Goal: Transaction & Acquisition: Book appointment/travel/reservation

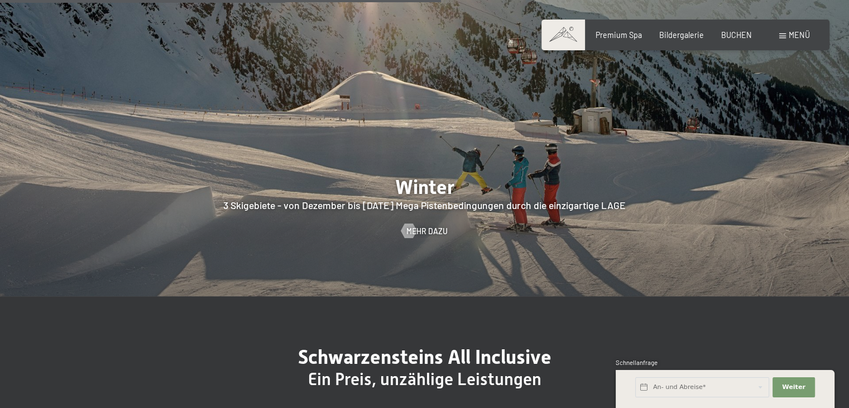
scroll to position [2456, 0]
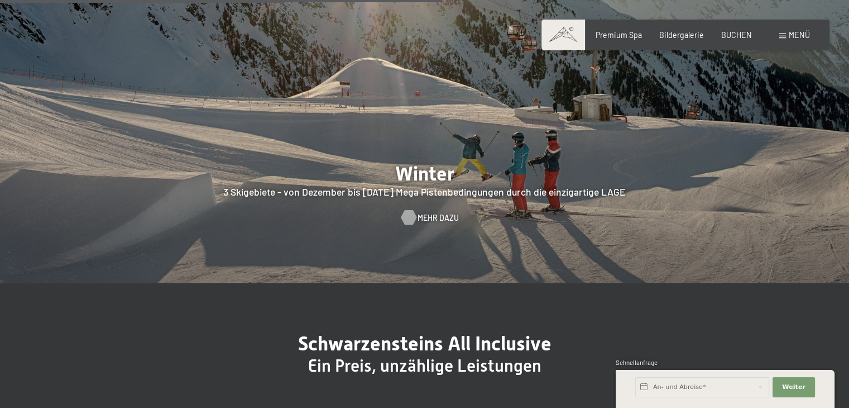
click at [427, 212] on span "Mehr dazu" at bounding box center [438, 217] width 41 height 11
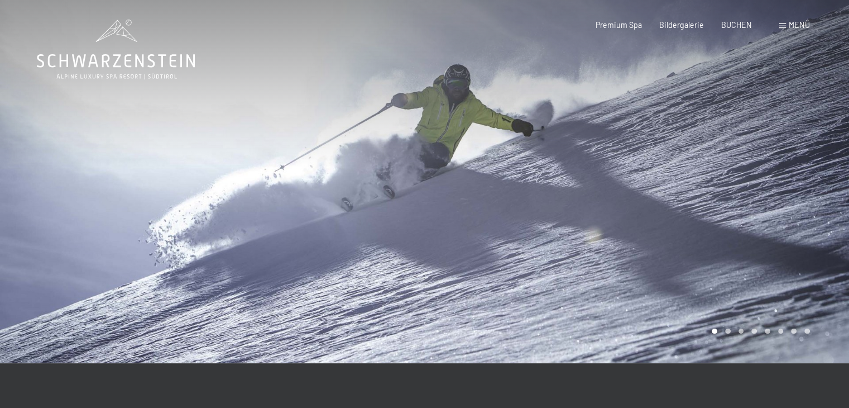
click at [521, 178] on div at bounding box center [637, 181] width 425 height 363
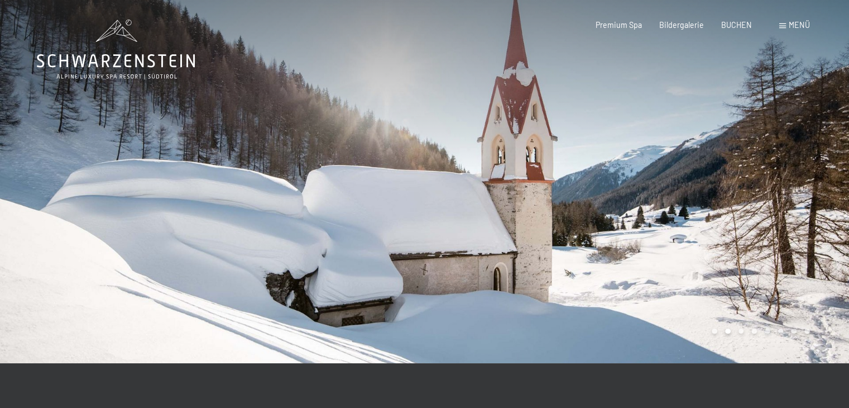
click at [521, 178] on div at bounding box center [637, 181] width 425 height 363
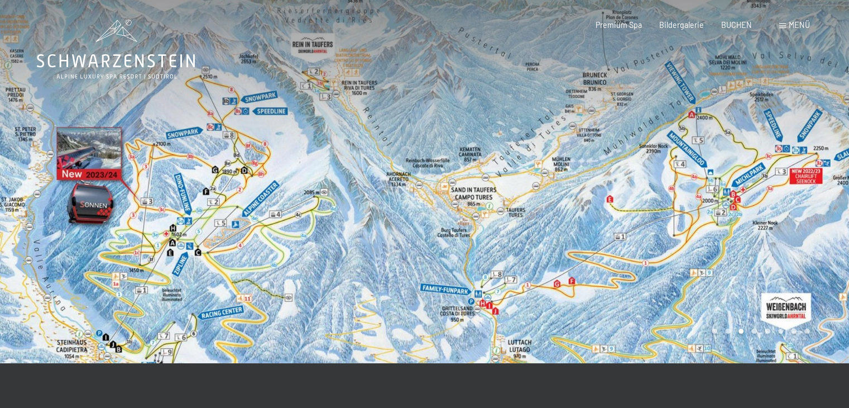
drag, startPoint x: 614, startPoint y: 213, endPoint x: 456, endPoint y: 212, distance: 158.6
click at [456, 212] on div at bounding box center [637, 181] width 425 height 363
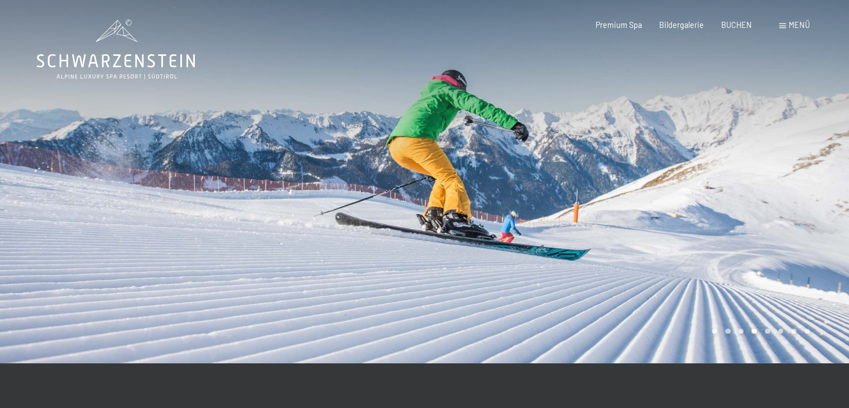
click at [521, 212] on div at bounding box center [637, 181] width 425 height 363
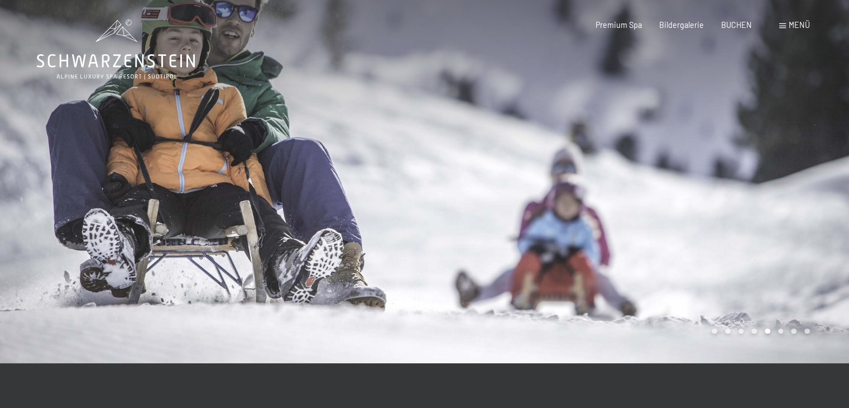
click at [521, 212] on div at bounding box center [637, 181] width 425 height 363
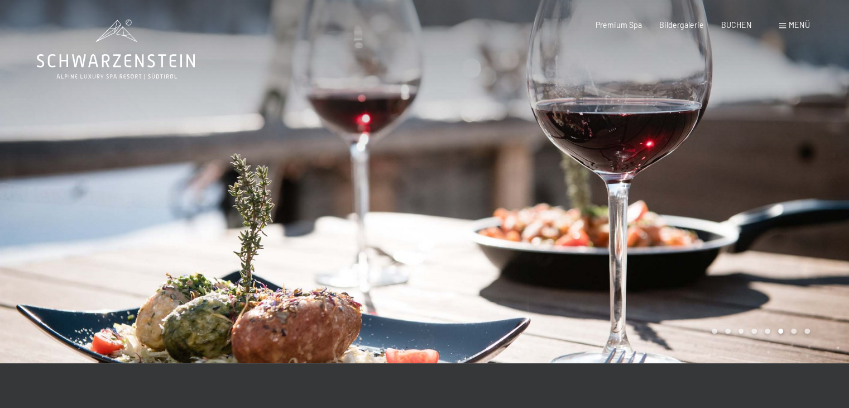
click at [521, 212] on div at bounding box center [637, 181] width 425 height 363
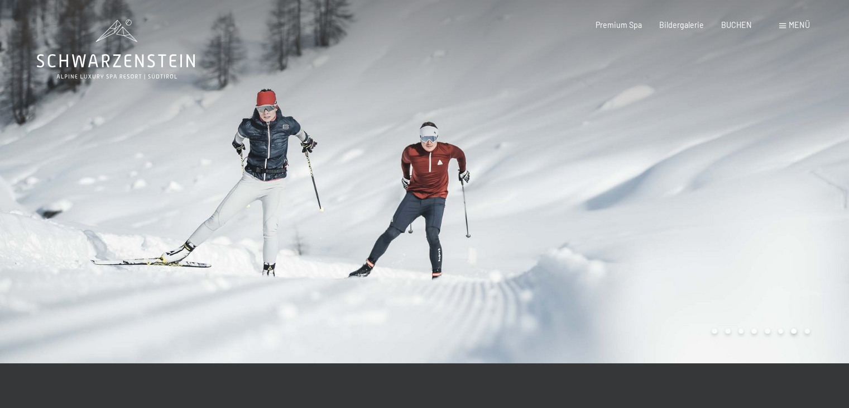
click at [521, 212] on div at bounding box center [637, 181] width 425 height 363
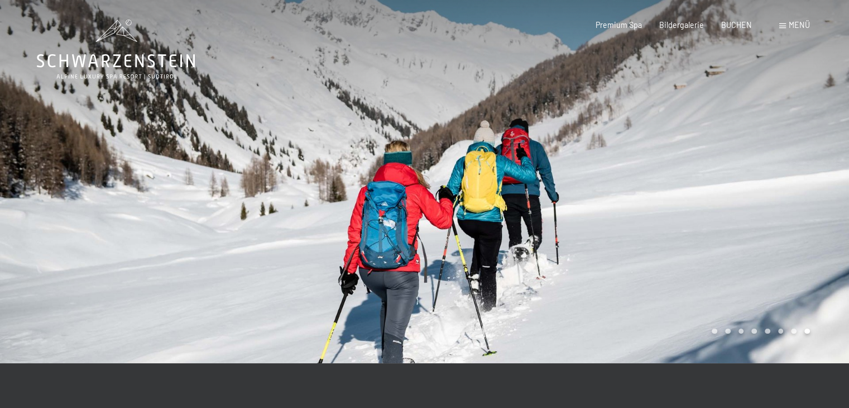
click at [521, 212] on div at bounding box center [637, 181] width 425 height 363
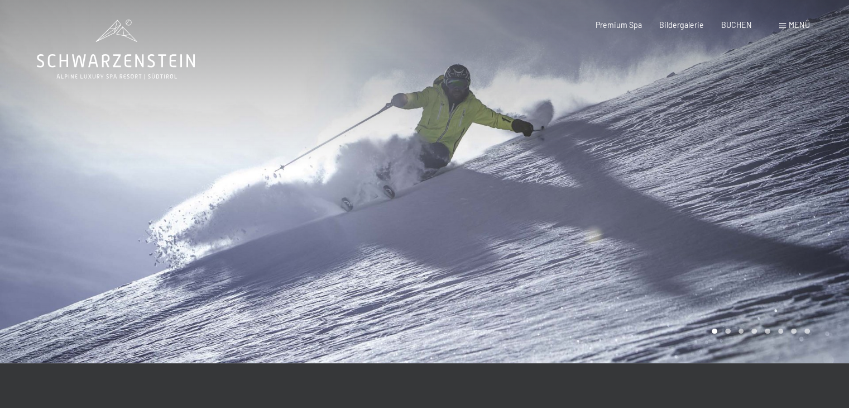
click at [521, 212] on div at bounding box center [637, 181] width 425 height 363
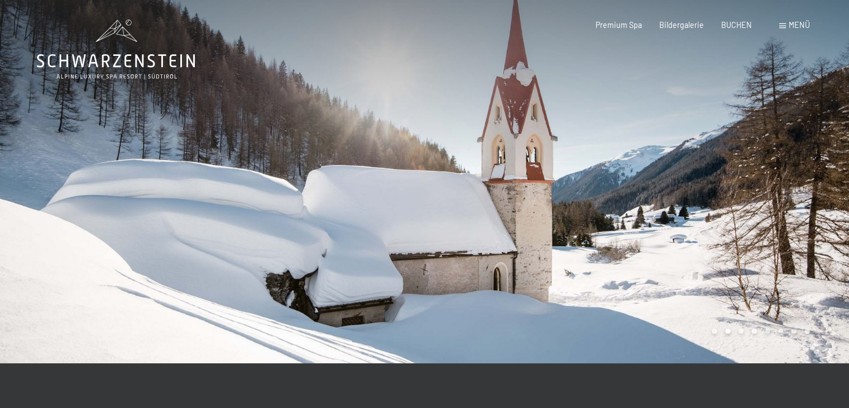
click at [521, 212] on div at bounding box center [637, 181] width 425 height 363
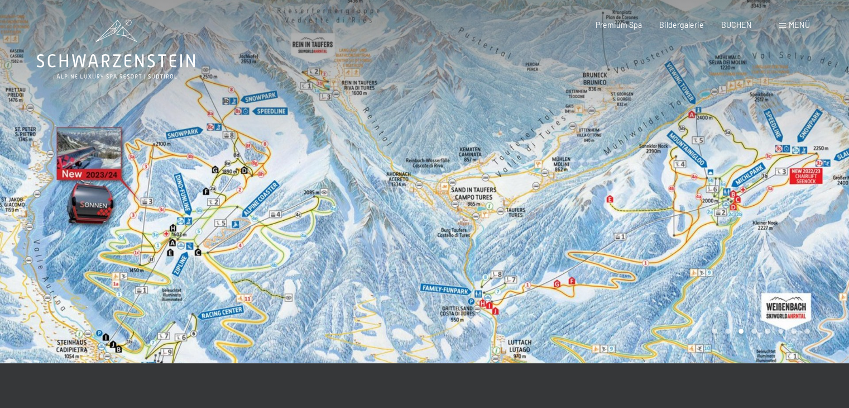
click at [783, 23] on div "Menü" at bounding box center [794, 25] width 31 height 11
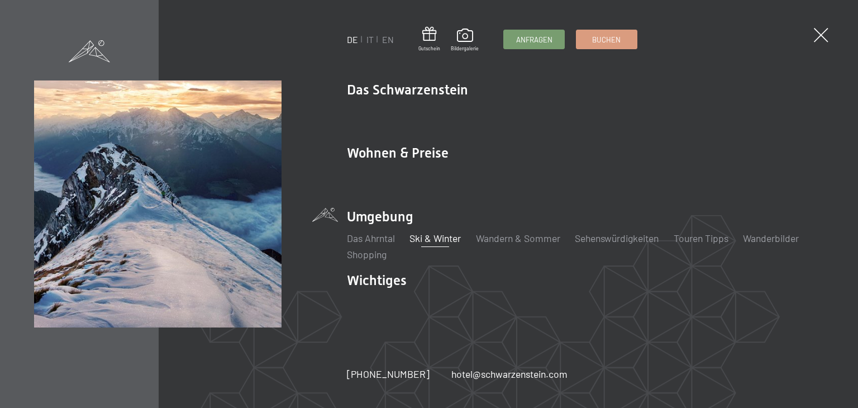
click at [436, 241] on link "Ski & Winter" at bounding box center [434, 238] width 51 height 12
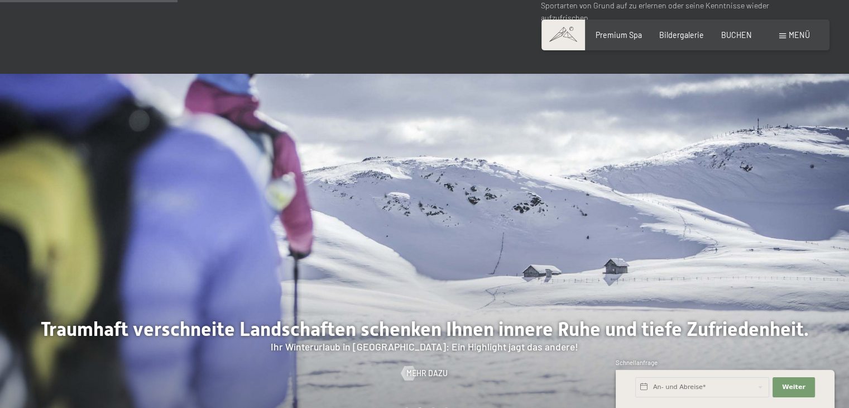
scroll to position [949, 0]
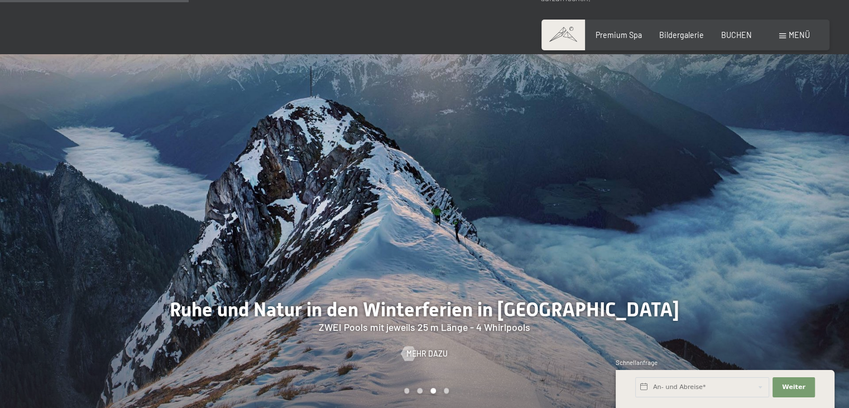
click at [396, 119] on div at bounding box center [212, 235] width 425 height 363
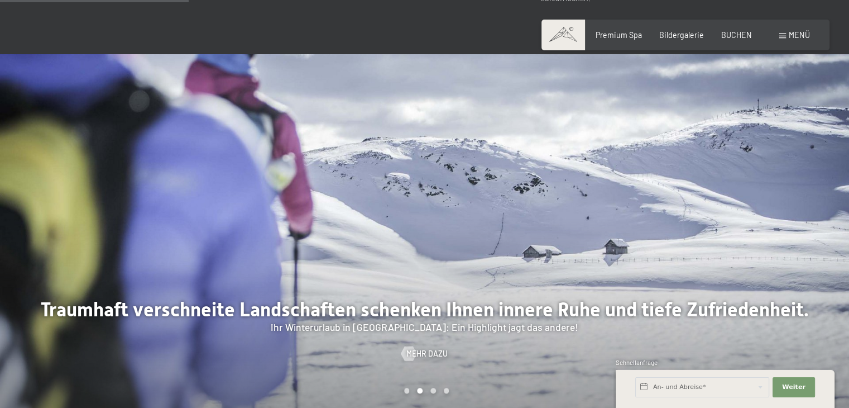
click at [396, 119] on div at bounding box center [212, 235] width 425 height 363
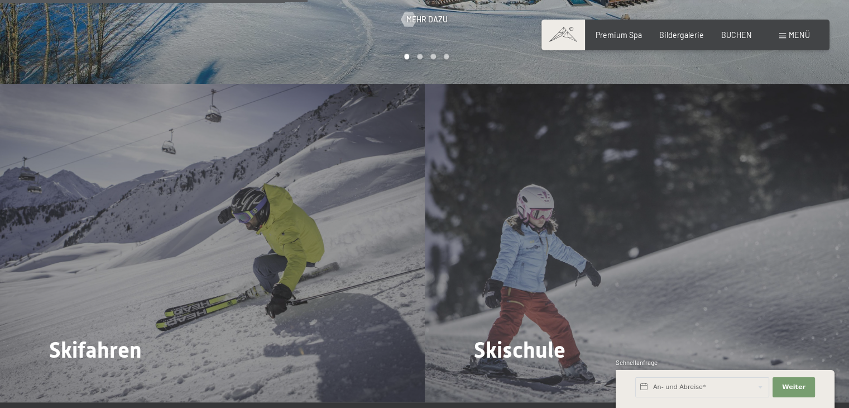
scroll to position [1284, 0]
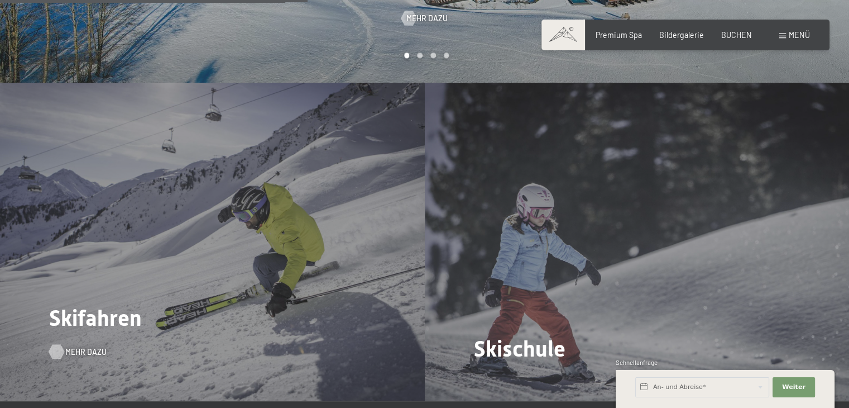
click at [80, 346] on span "Mehr dazu" at bounding box center [85, 351] width 41 height 11
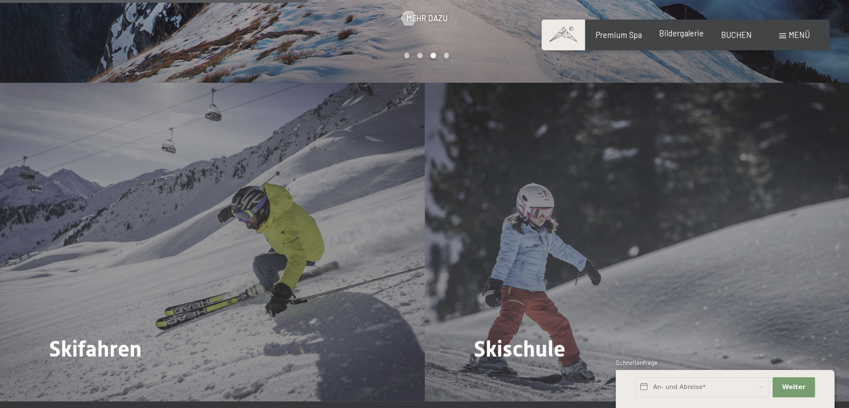
click at [679, 31] on span "Bildergalerie" at bounding box center [681, 32] width 45 height 9
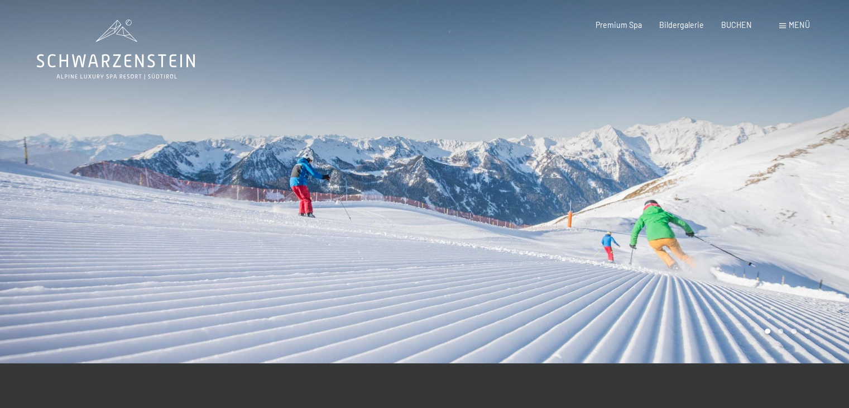
click at [183, 222] on div at bounding box center [212, 181] width 425 height 363
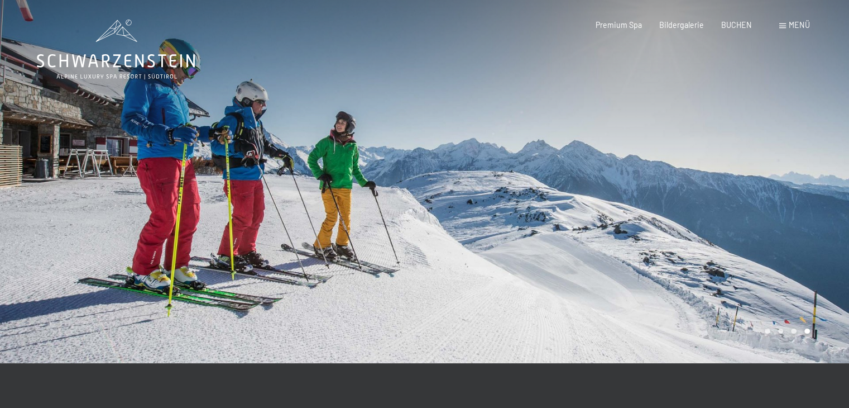
click at [183, 222] on div at bounding box center [212, 181] width 425 height 363
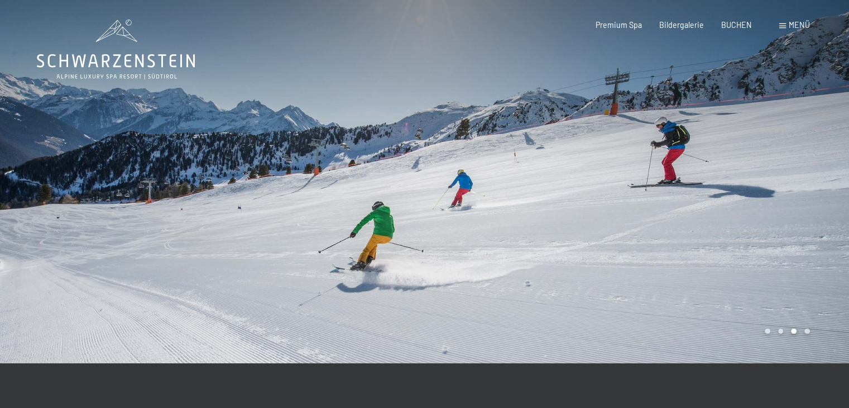
click at [183, 222] on div at bounding box center [212, 181] width 425 height 363
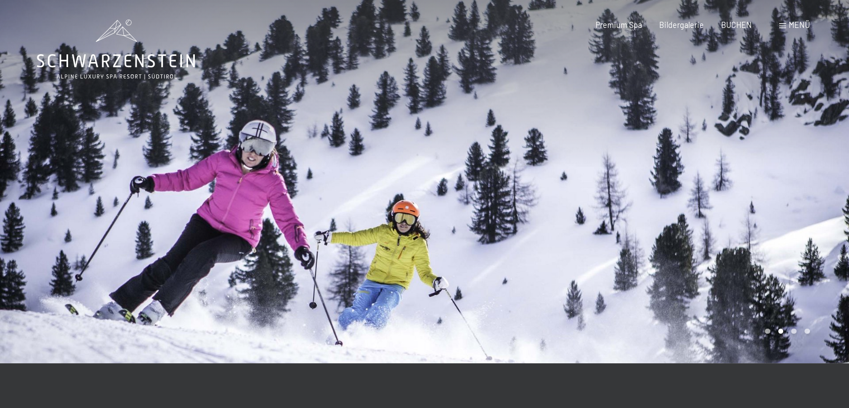
click at [183, 222] on div at bounding box center [212, 181] width 425 height 363
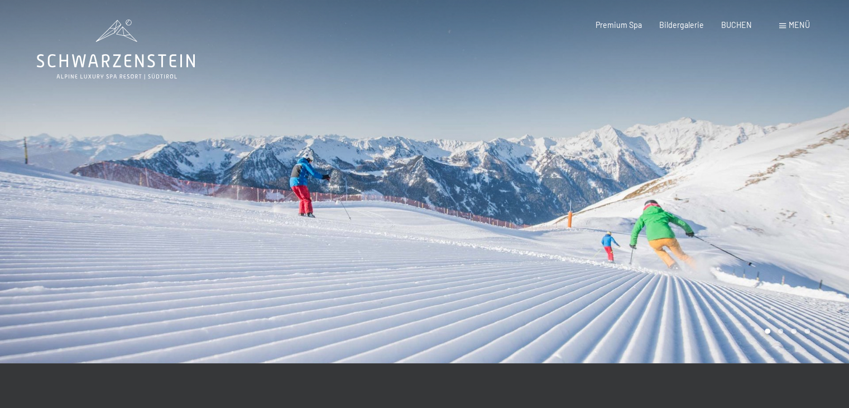
click at [183, 222] on div at bounding box center [212, 181] width 425 height 363
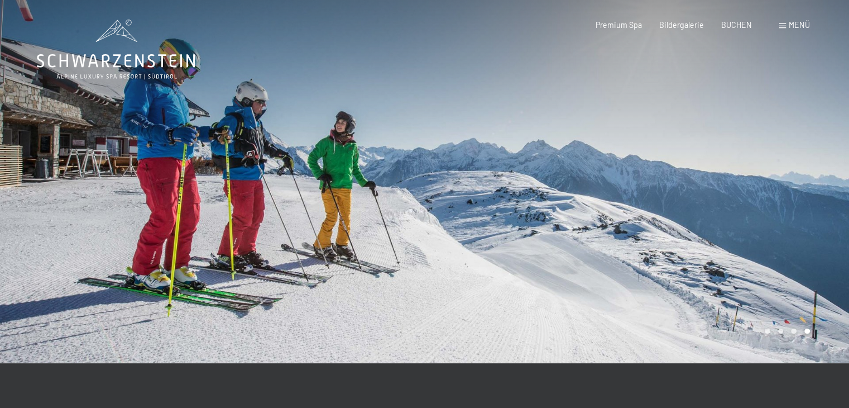
click at [183, 222] on div at bounding box center [212, 181] width 425 height 363
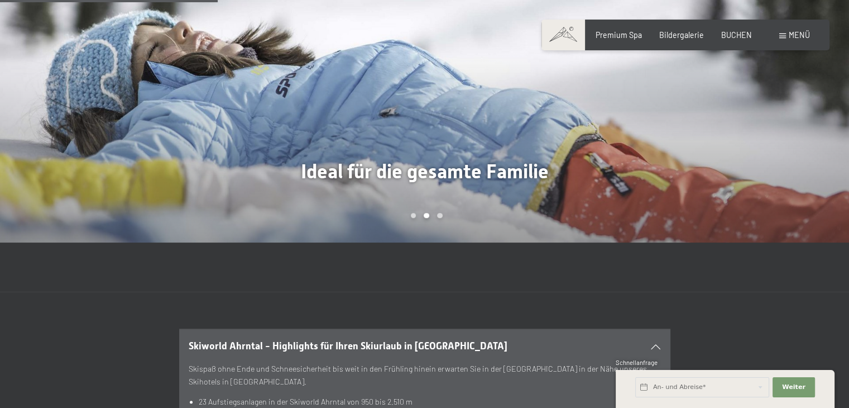
scroll to position [1005, 0]
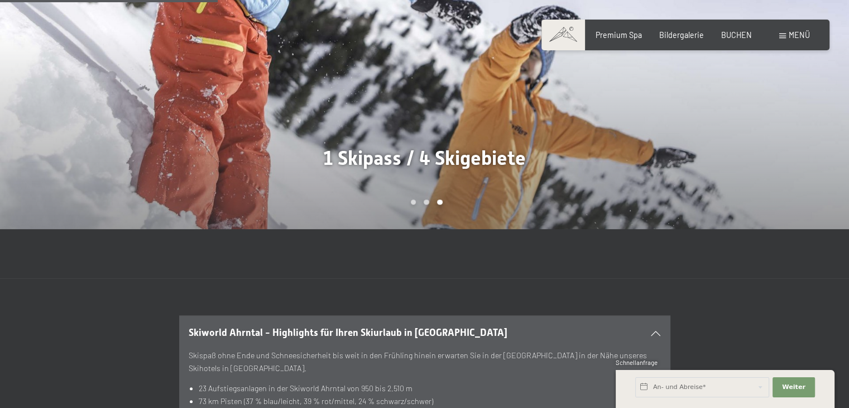
click at [269, 88] on div at bounding box center [212, 46] width 425 height 363
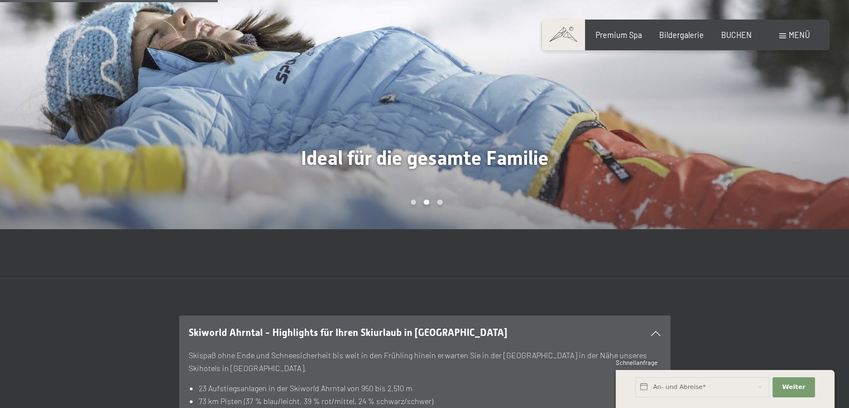
click at [269, 88] on div at bounding box center [212, 46] width 425 height 363
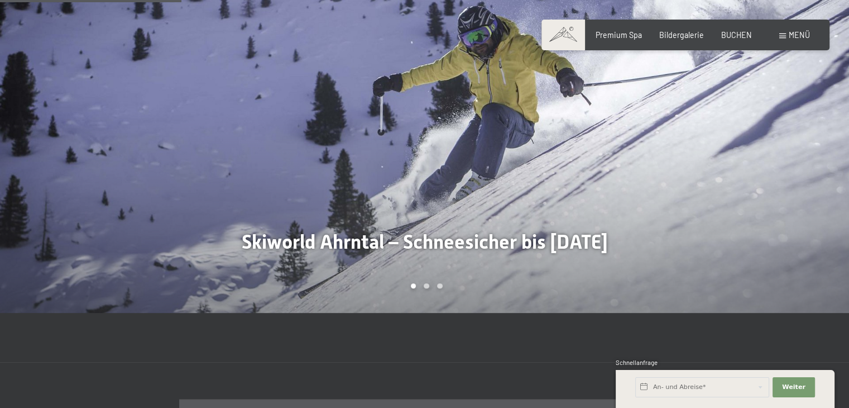
scroll to position [837, 0]
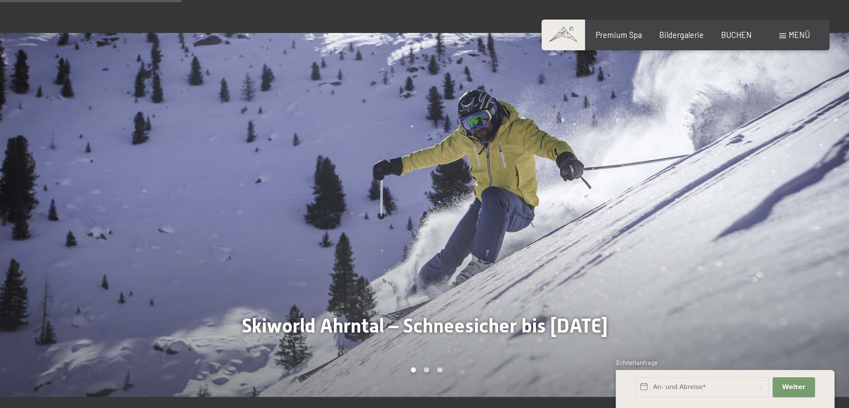
click at [271, 99] on div at bounding box center [212, 214] width 425 height 363
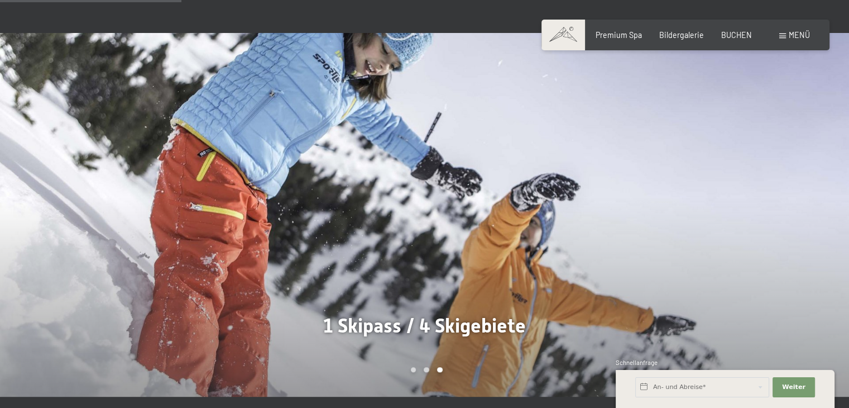
click at [271, 99] on div at bounding box center [212, 214] width 425 height 363
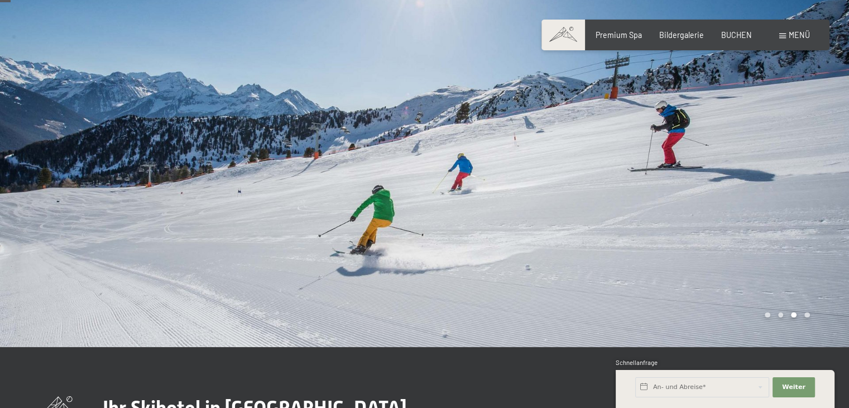
scroll to position [0, 0]
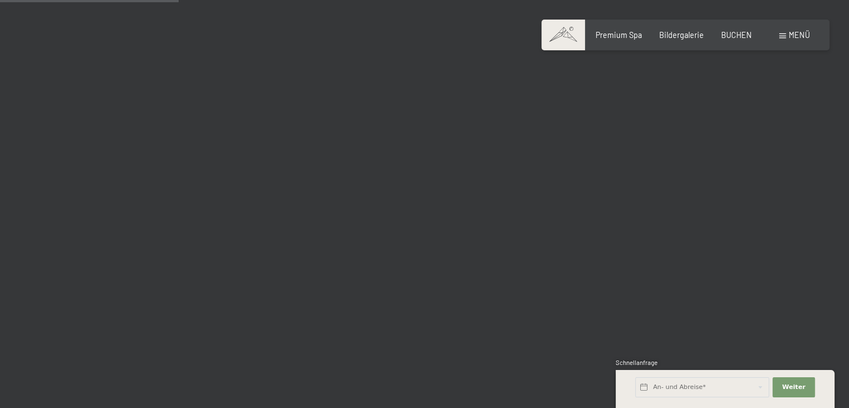
scroll to position [2568, 0]
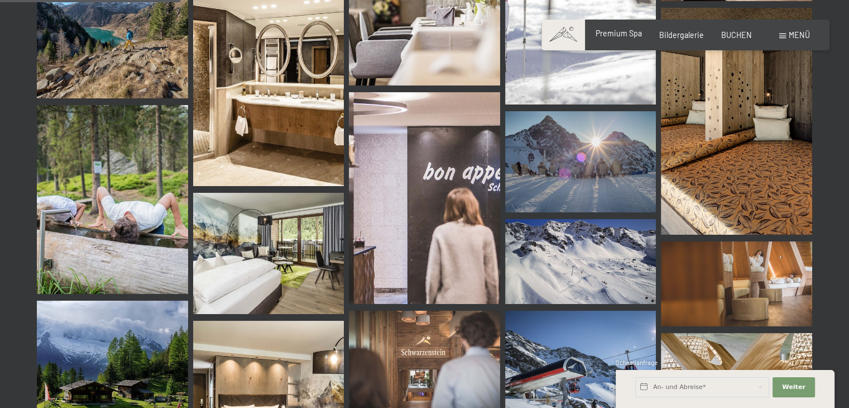
click at [618, 33] on span "Premium Spa" at bounding box center [619, 32] width 46 height 9
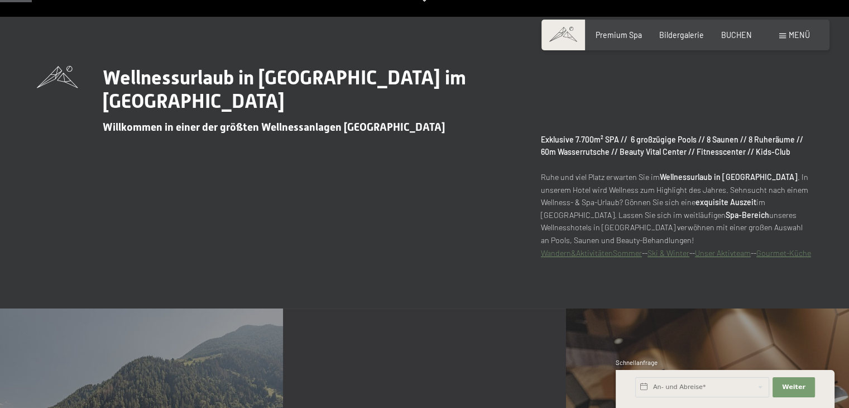
scroll to position [56, 0]
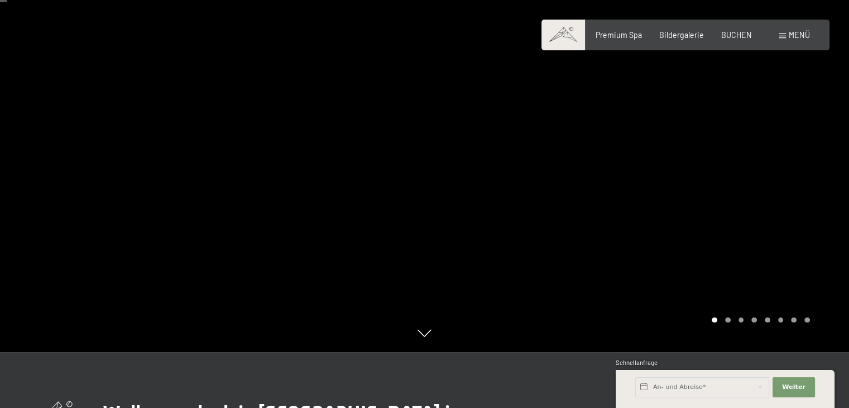
click at [697, 190] on div at bounding box center [637, 148] width 425 height 408
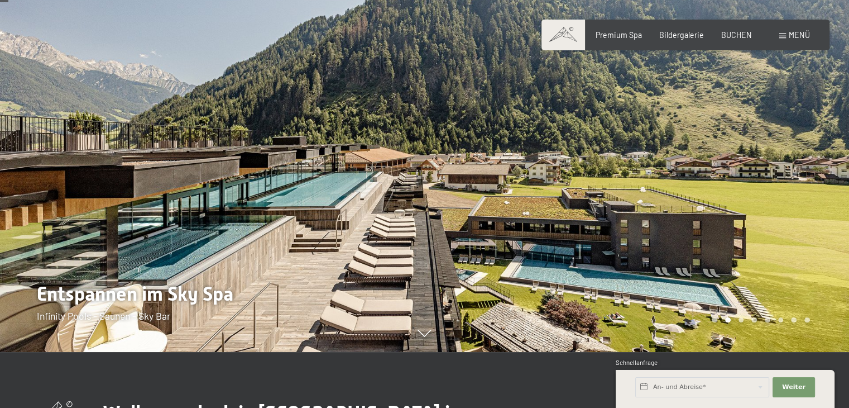
scroll to position [112, 0]
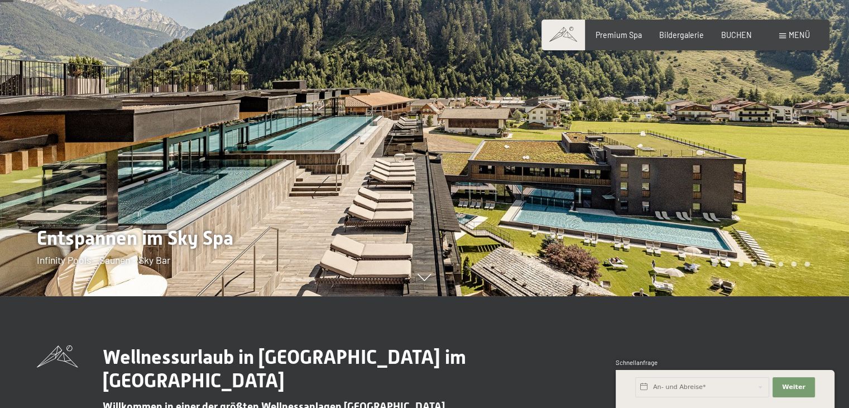
click at [754, 159] on div at bounding box center [637, 92] width 425 height 408
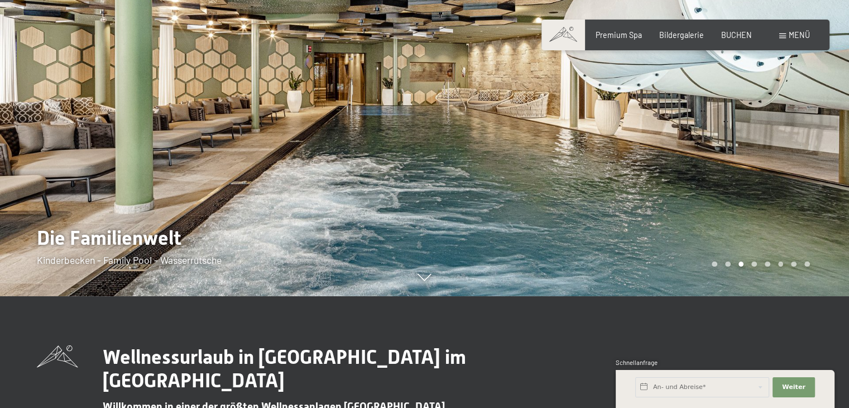
click at [754, 159] on div at bounding box center [637, 92] width 425 height 408
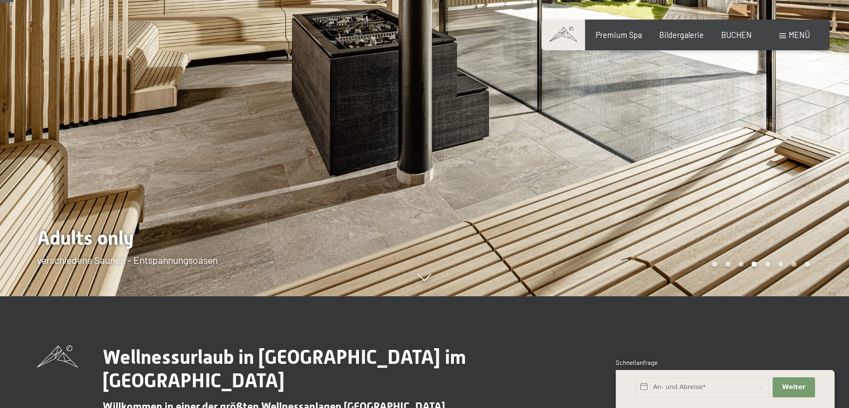
click at [754, 159] on div at bounding box center [637, 92] width 425 height 408
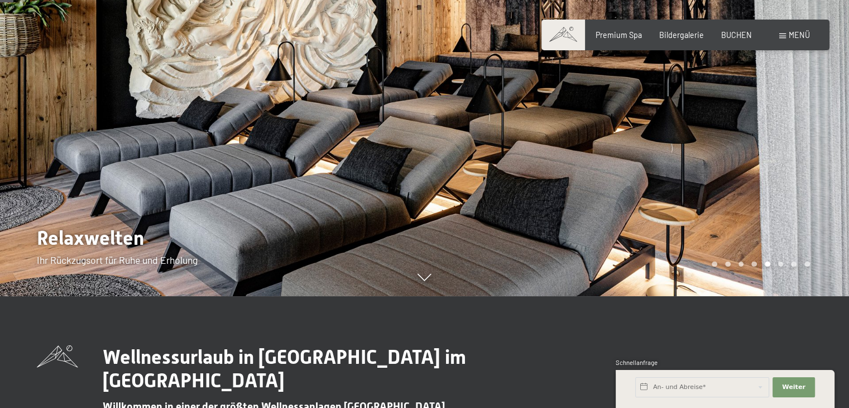
click at [754, 159] on div at bounding box center [637, 92] width 425 height 408
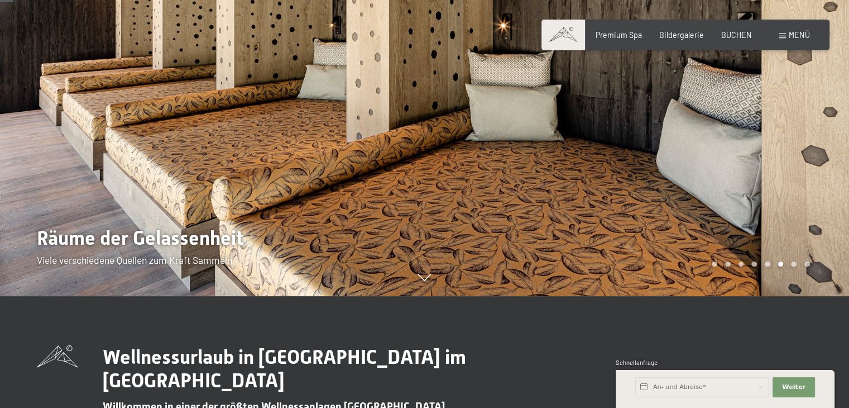
click at [754, 159] on div at bounding box center [637, 92] width 425 height 408
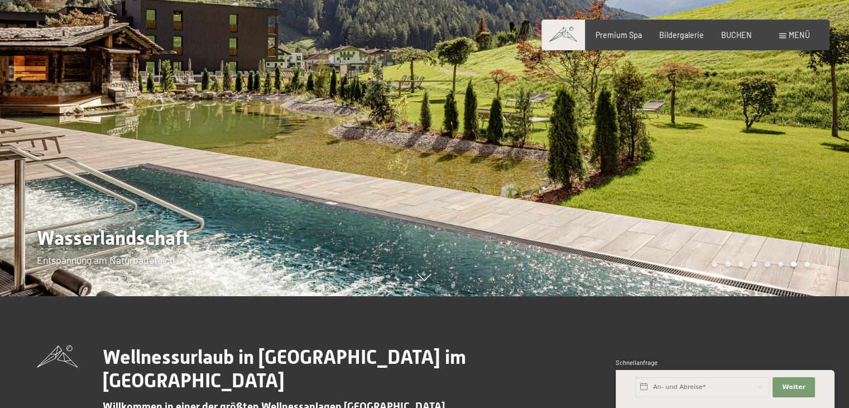
click at [754, 159] on div at bounding box center [637, 92] width 425 height 408
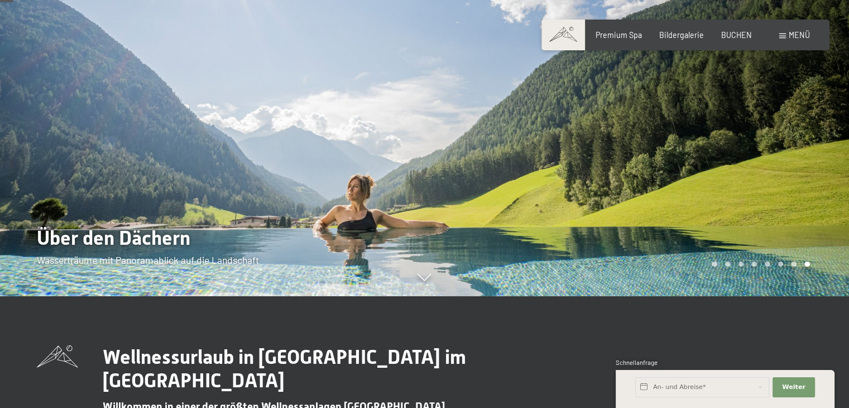
click at [754, 159] on div at bounding box center [637, 92] width 425 height 408
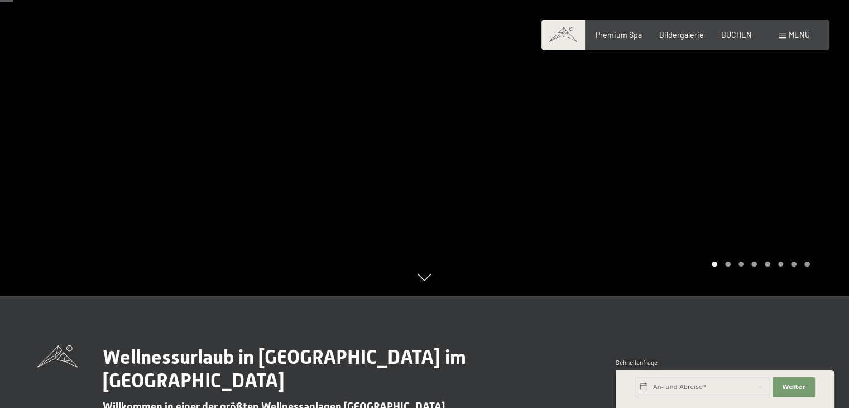
click at [753, 159] on div at bounding box center [637, 92] width 425 height 408
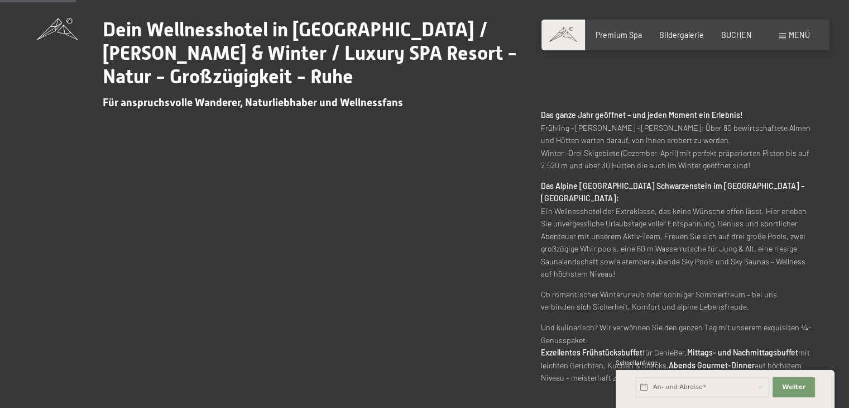
scroll to position [502, 0]
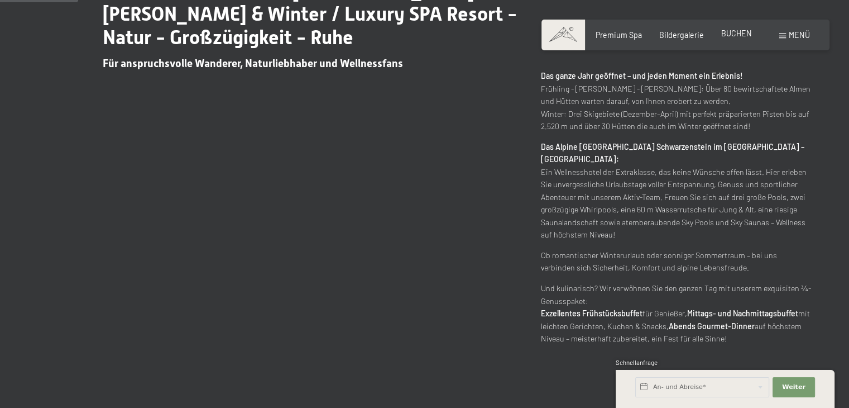
click at [738, 31] on span "BUCHEN" at bounding box center [736, 32] width 31 height 9
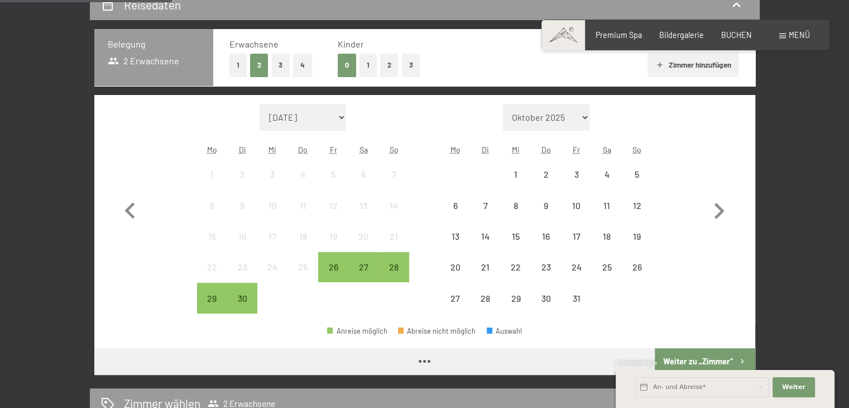
scroll to position [279, 0]
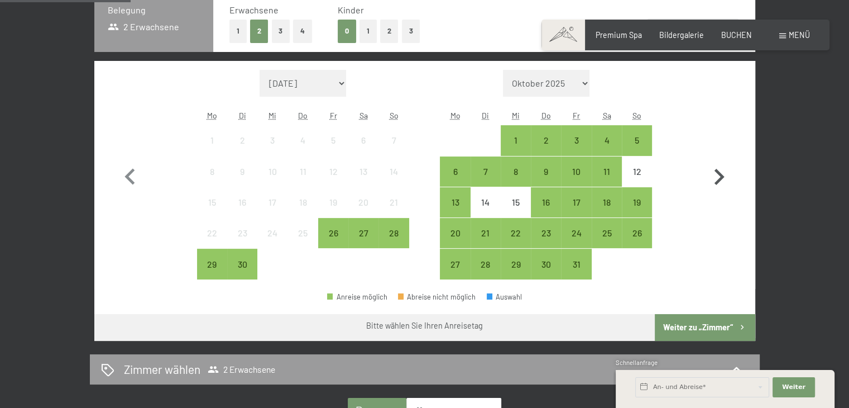
click at [718, 176] on icon "button" at bounding box center [719, 177] width 32 height 32
select select "[DATE]"
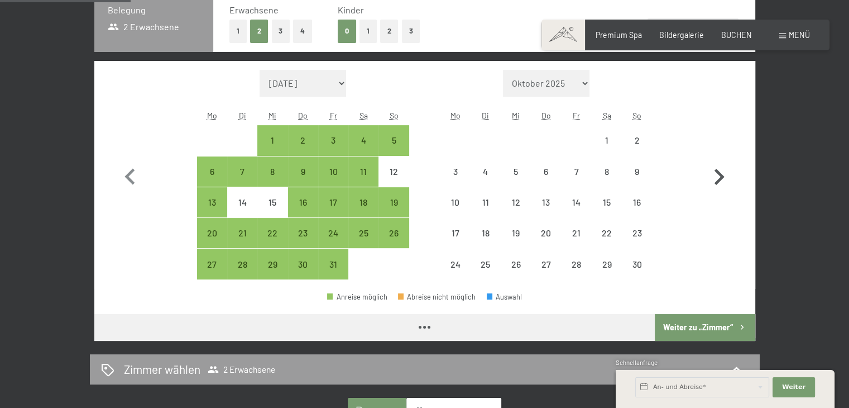
click at [718, 176] on icon "button" at bounding box center [719, 177] width 32 height 32
select select "[DATE]"
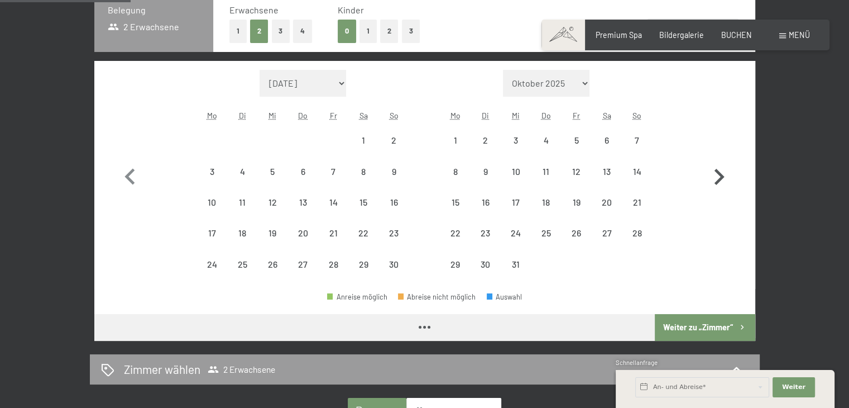
select select "[DATE]"
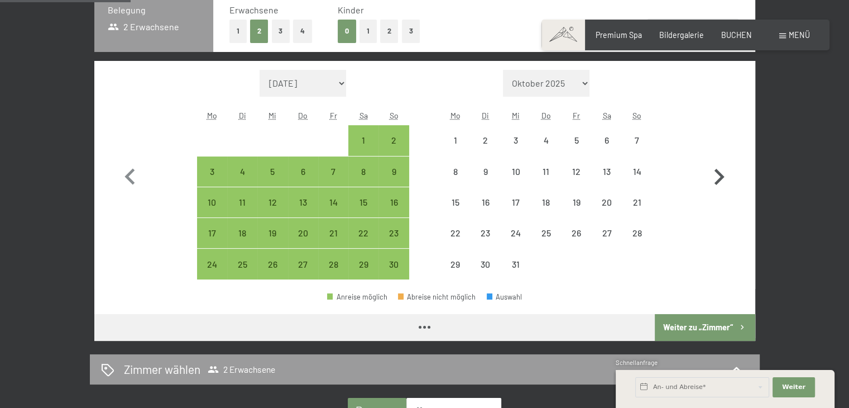
click at [718, 176] on icon "button" at bounding box center [719, 177] width 32 height 32
select select "[DATE]"
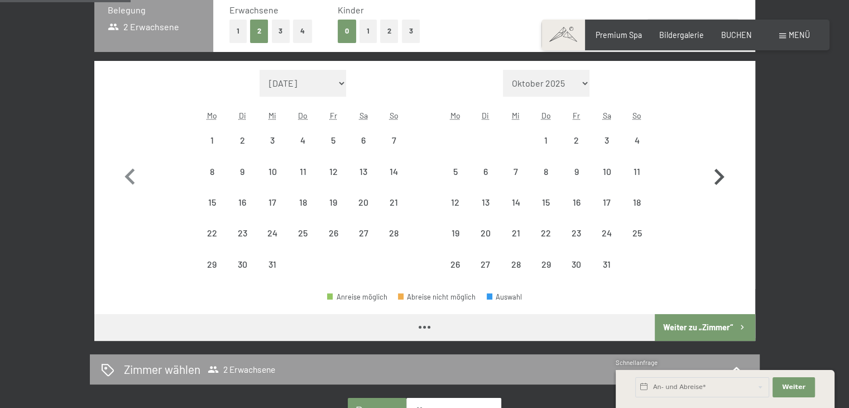
select select "[DATE]"
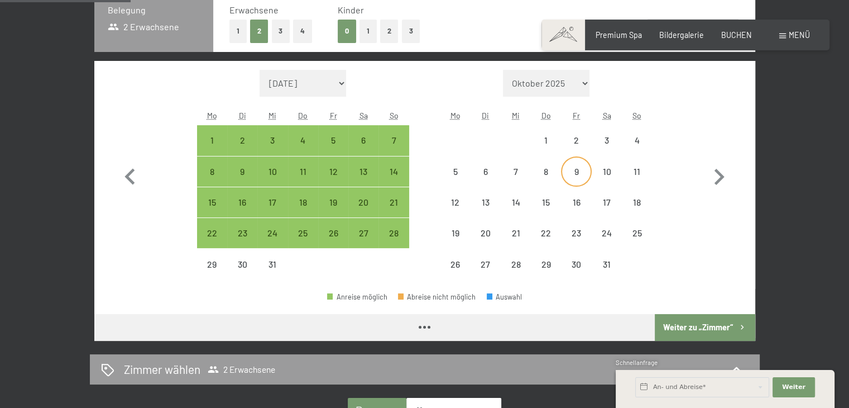
select select "[DATE]"
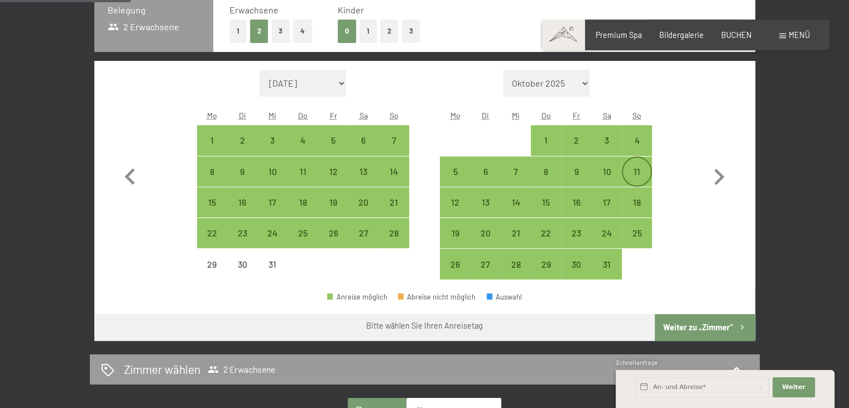
click at [636, 164] on div "11" at bounding box center [637, 171] width 28 height 28
select select "[DATE]"
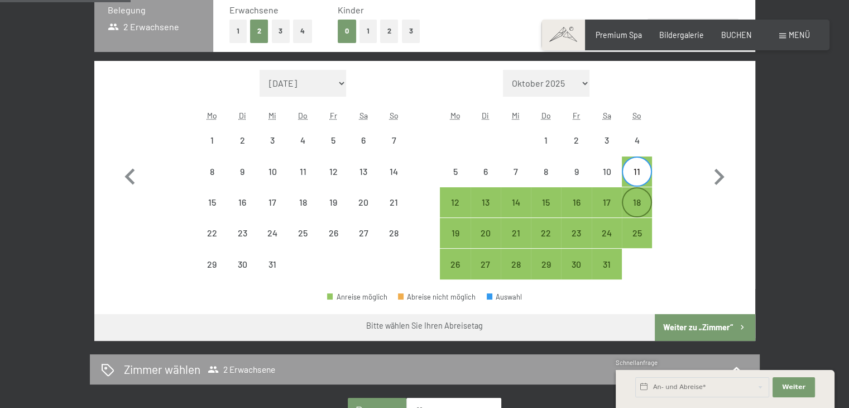
click at [634, 198] on div "18" at bounding box center [637, 212] width 28 height 28
select select "[DATE]"
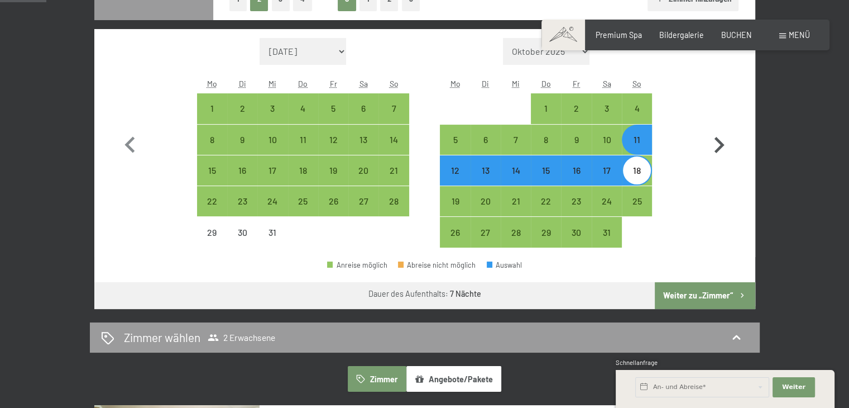
scroll to position [335, 0]
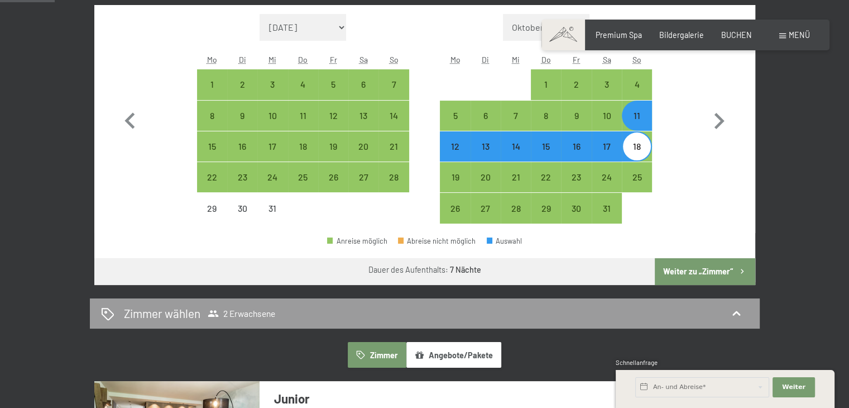
click at [708, 269] on button "Weiter zu „Zimmer“" at bounding box center [705, 271] width 100 height 27
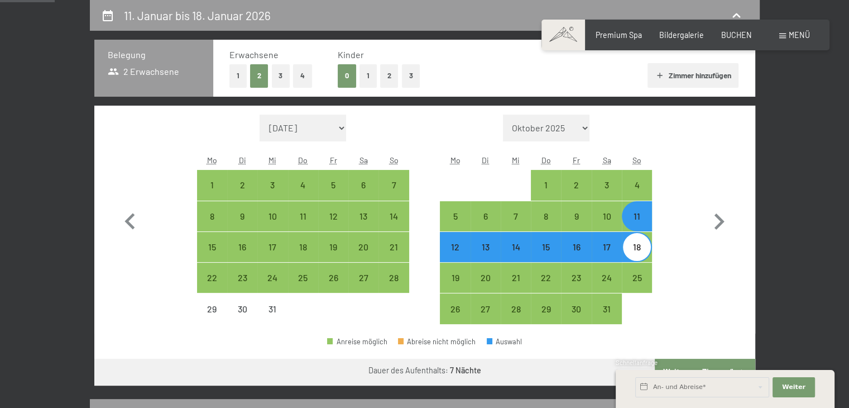
select select "[DATE]"
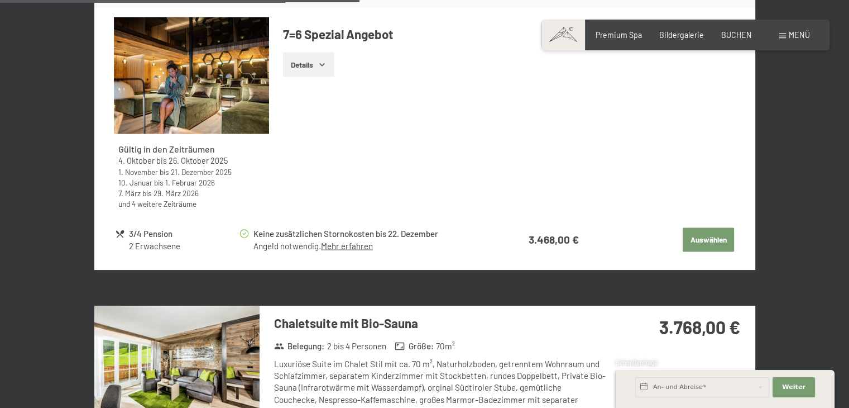
scroll to position [2010, 0]
